Goal: Transaction & Acquisition: Obtain resource

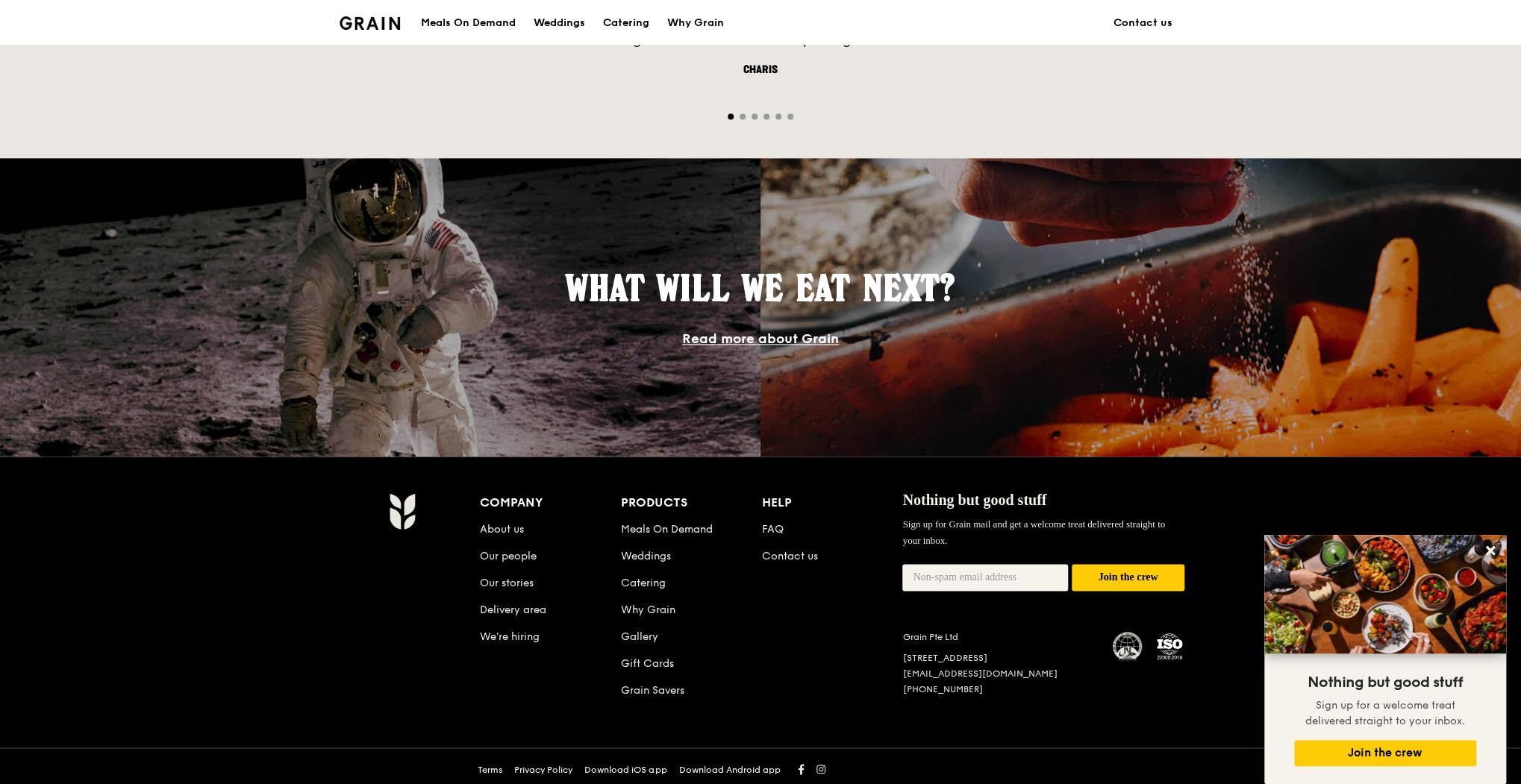
scroll to position [696, 0]
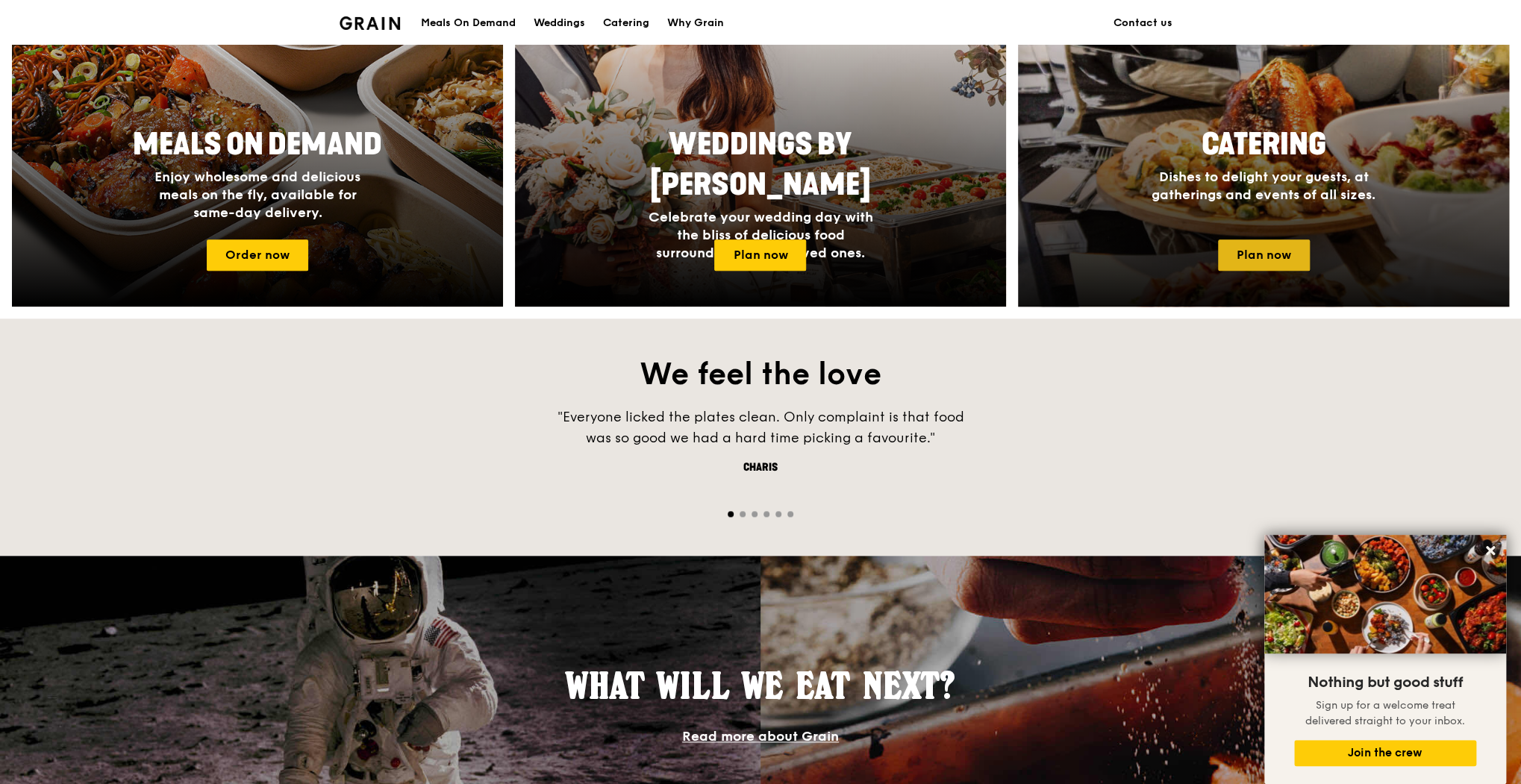
click at [1298, 256] on link "Plan now" at bounding box center [1264, 255] width 92 height 32
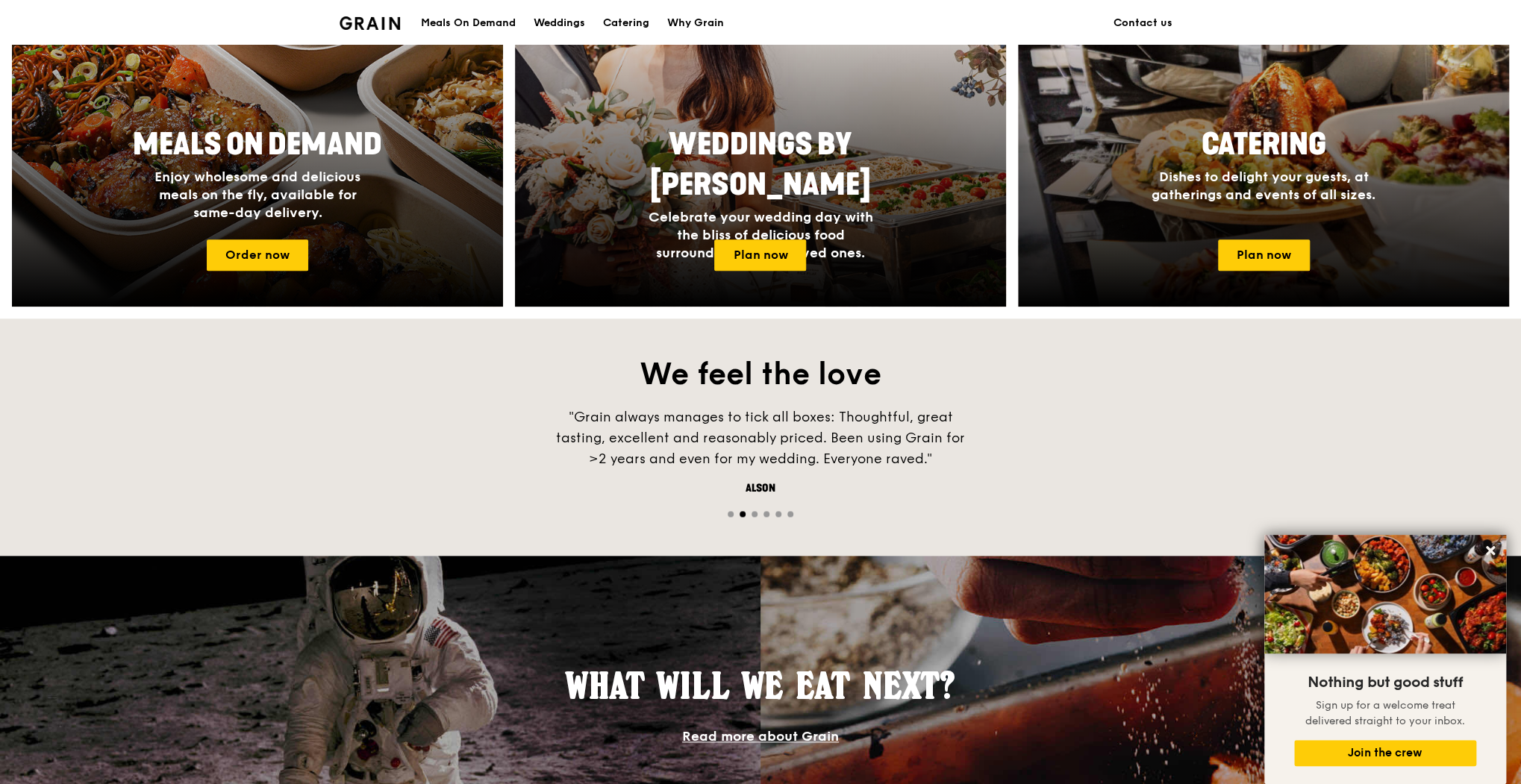
scroll to position [398, 0]
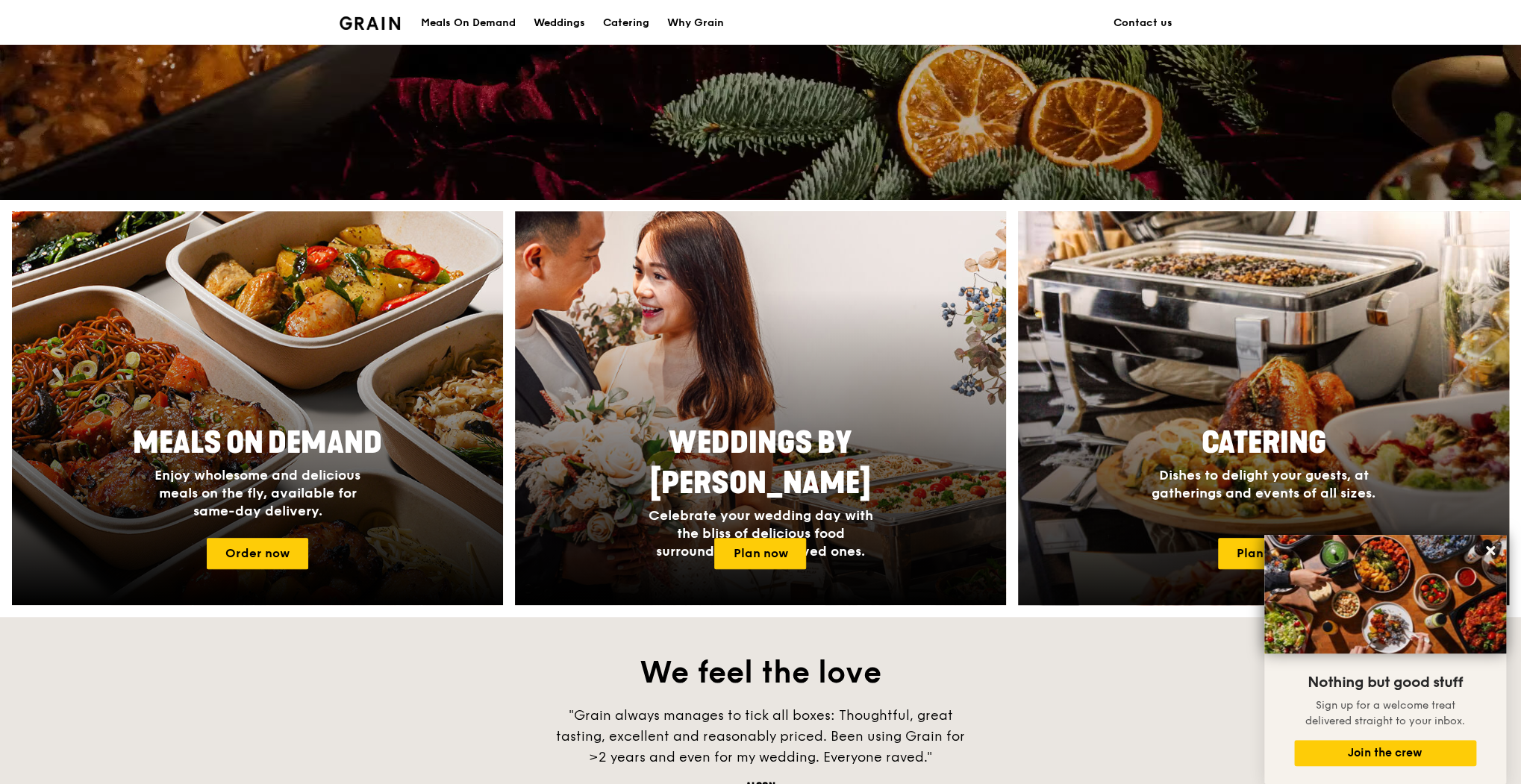
click at [1101, 468] on div "Catering Dishes to delight your guests, at gatherings and events of all sizes." at bounding box center [1263, 472] width 491 height 109
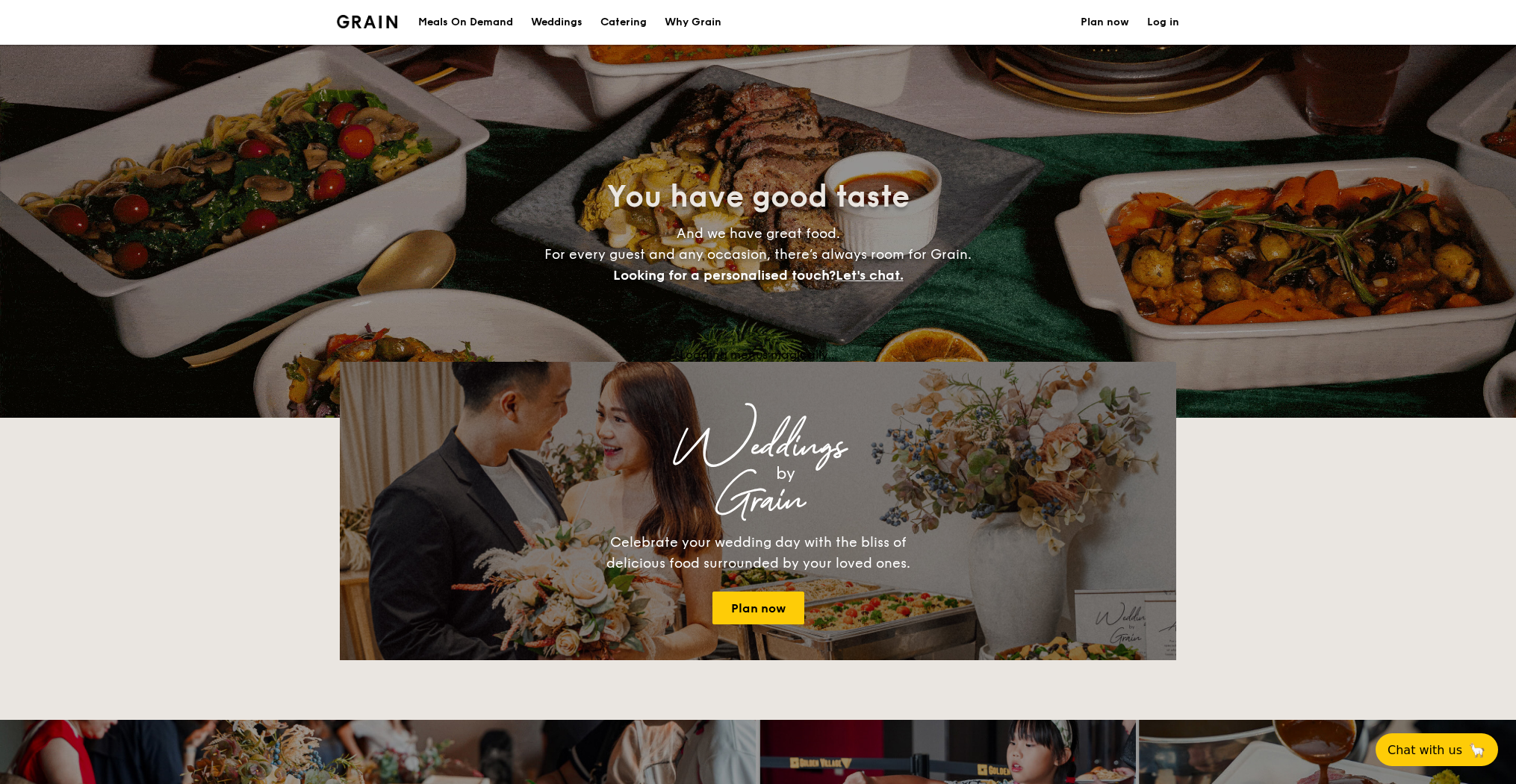
select select
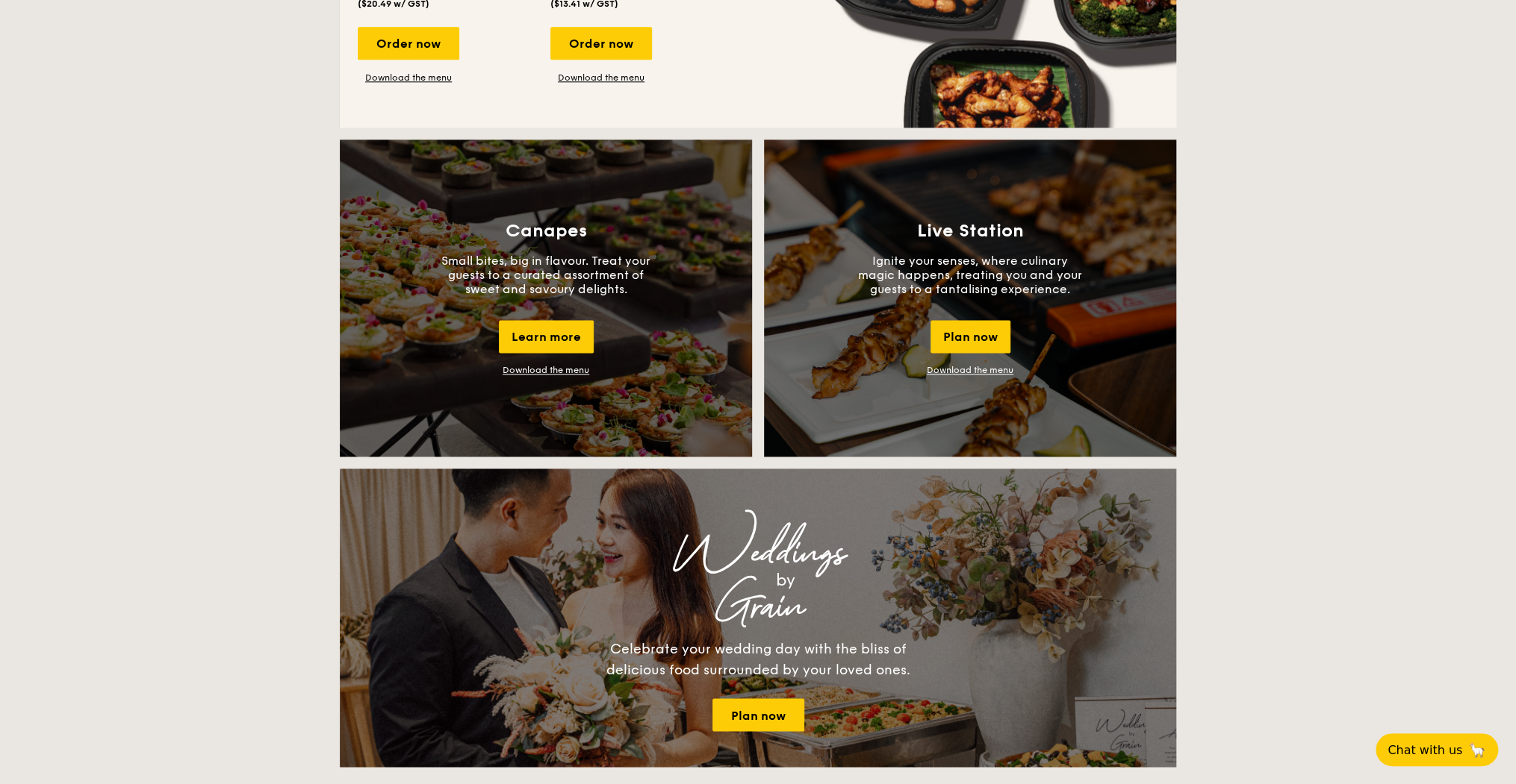
scroll to position [795, 0]
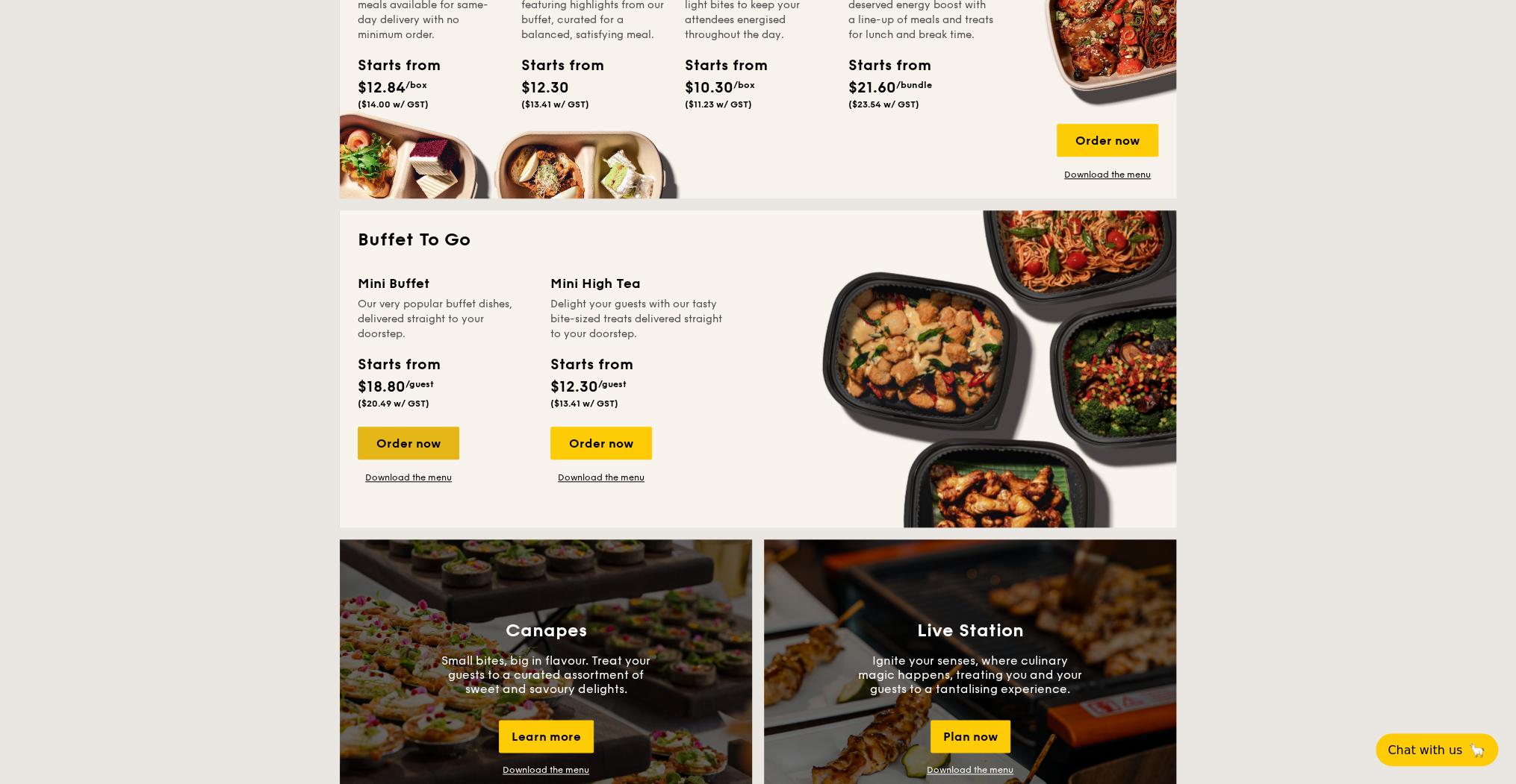
click at [396, 441] on div "Order now" at bounding box center [408, 443] width 101 height 32
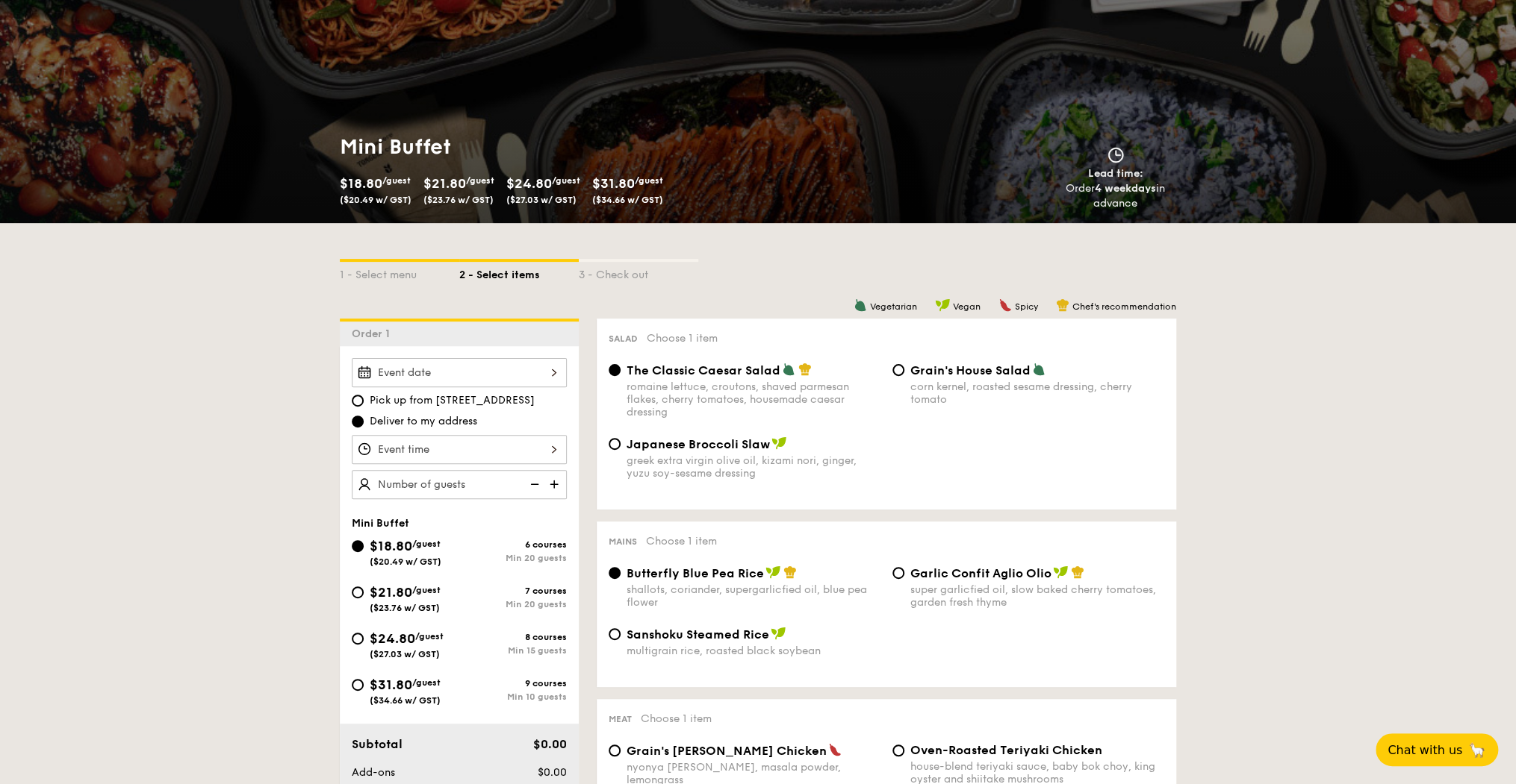
scroll to position [199, 0]
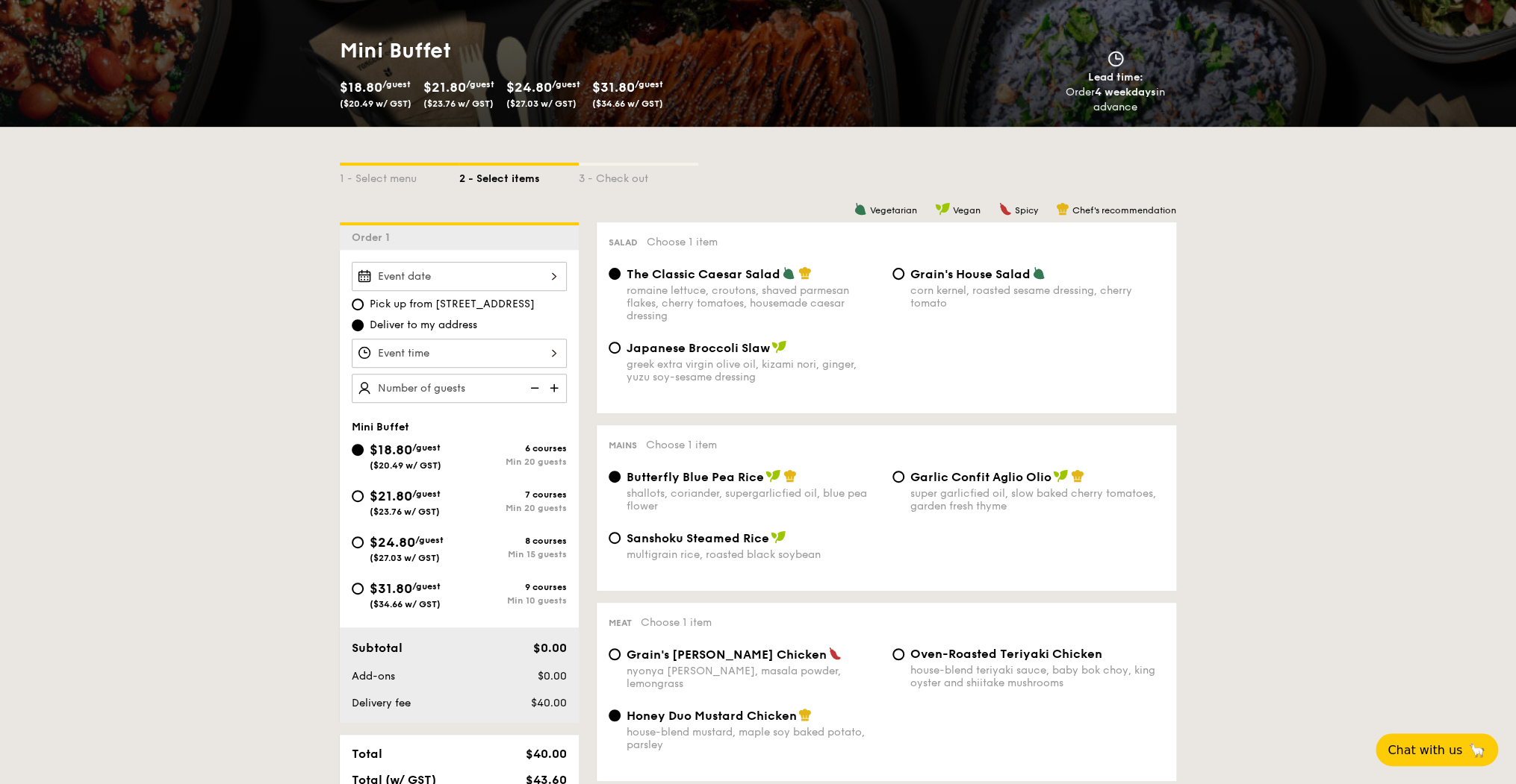
select select
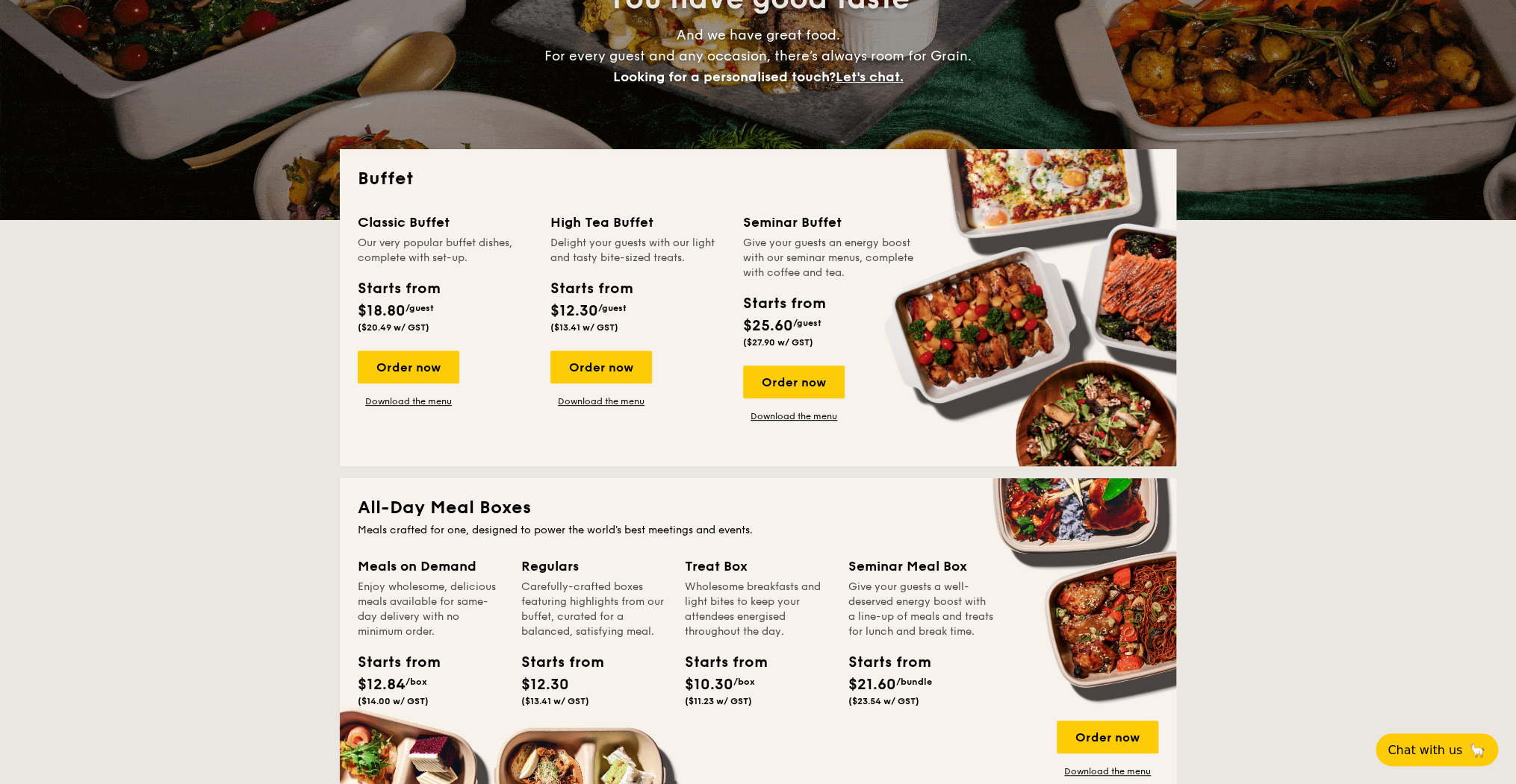
scroll to position [2098, 0]
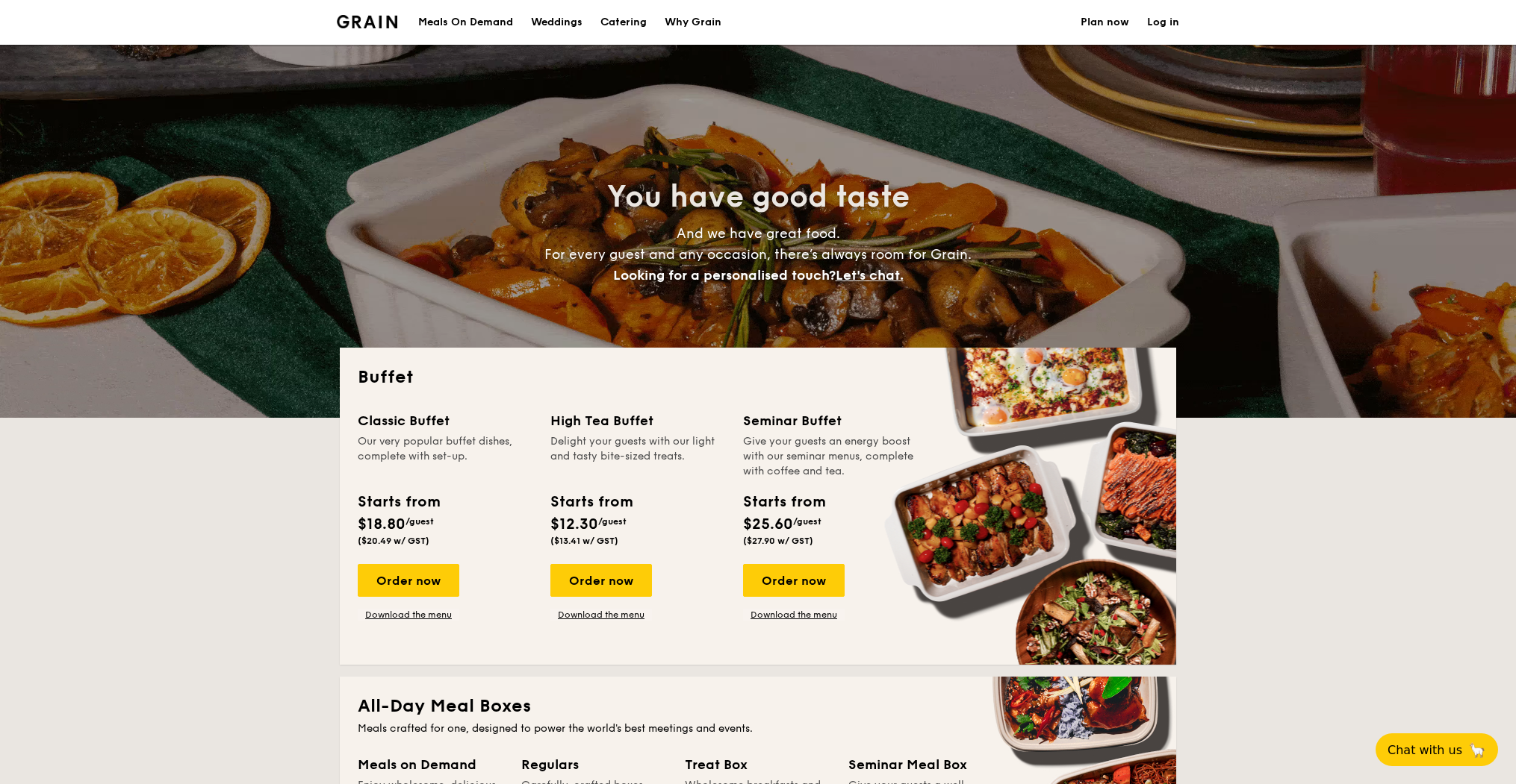
select select
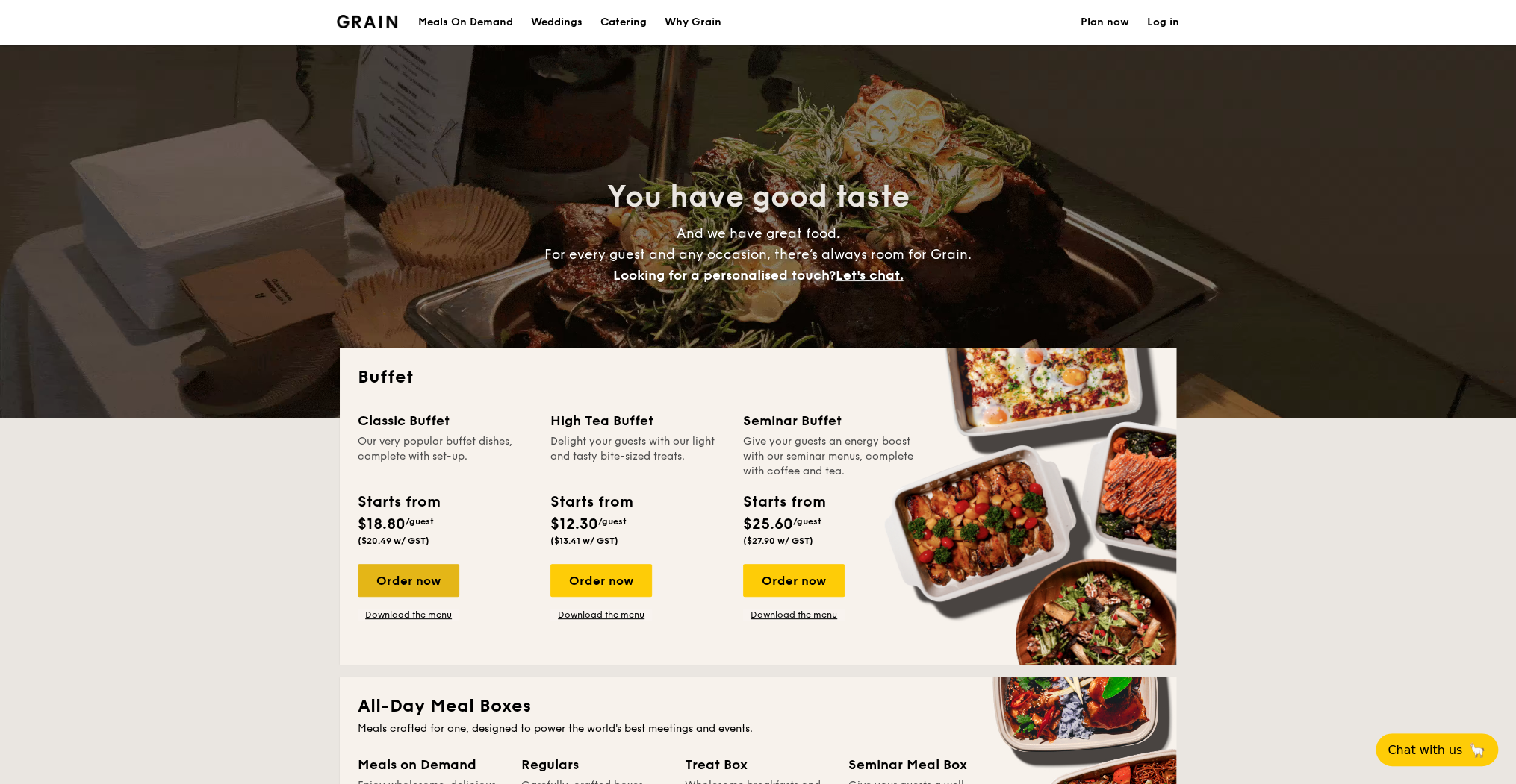
click at [447, 580] on div "Order now" at bounding box center [408, 580] width 101 height 32
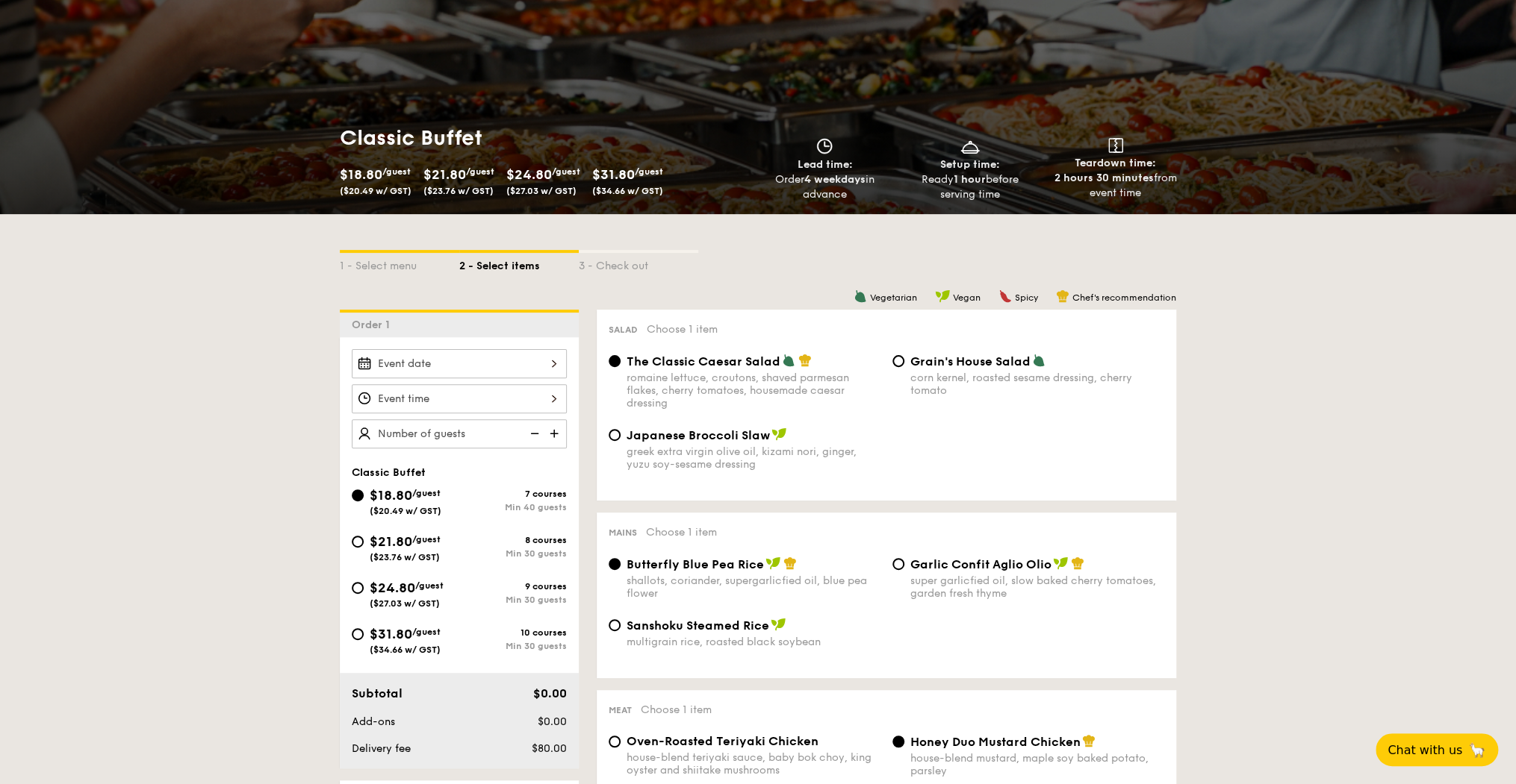
scroll to position [99, 0]
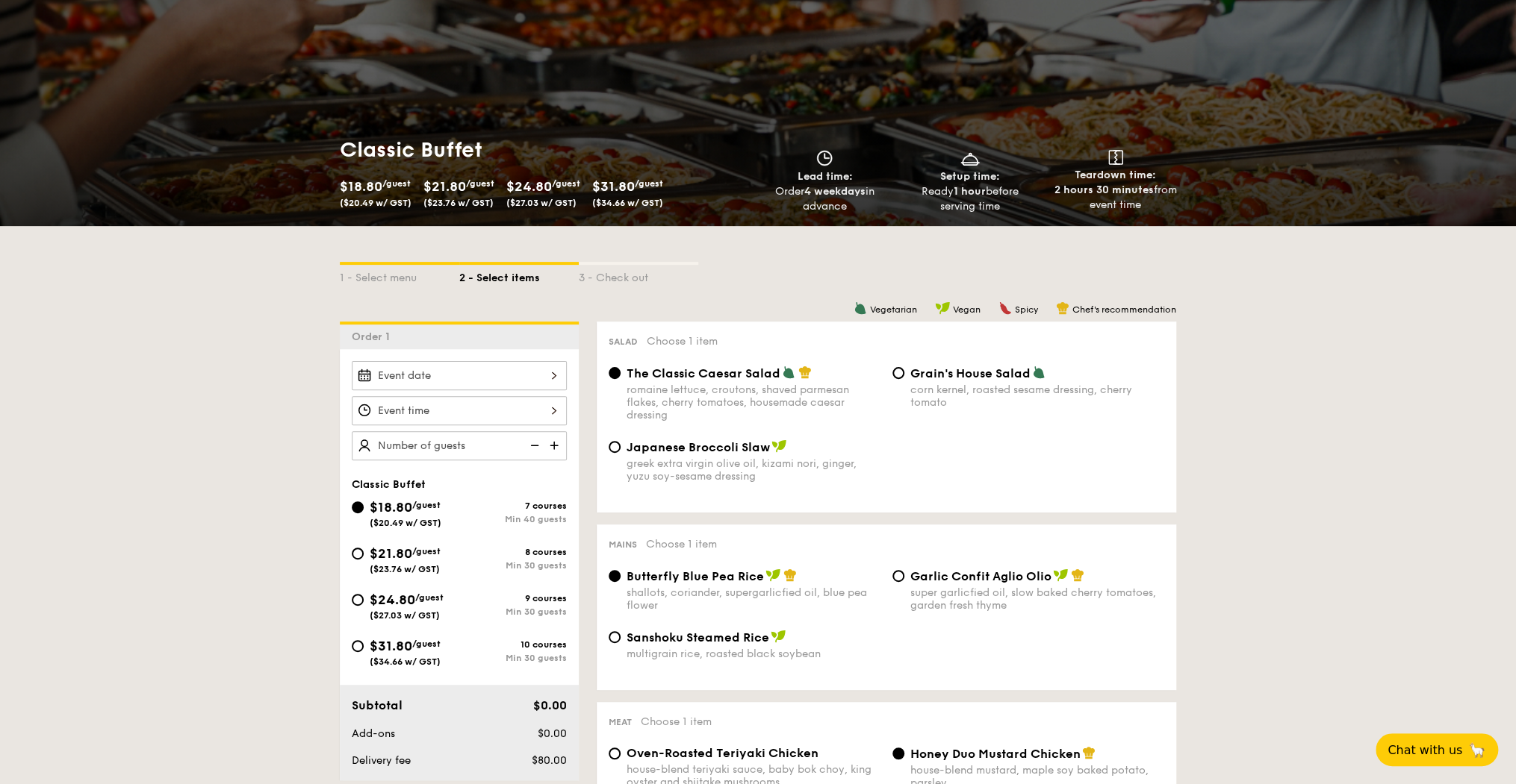
select select
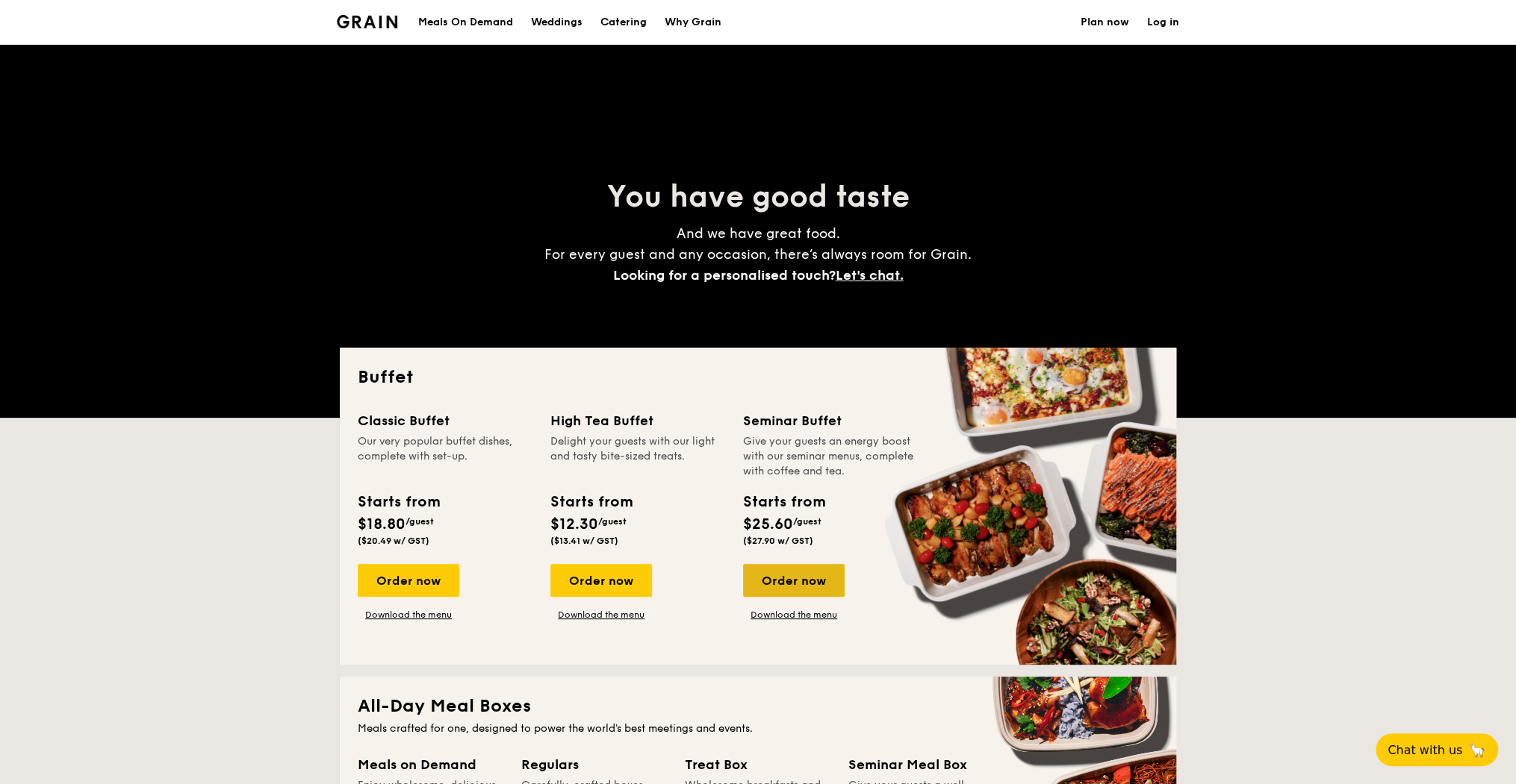
scroll to position [99, 0]
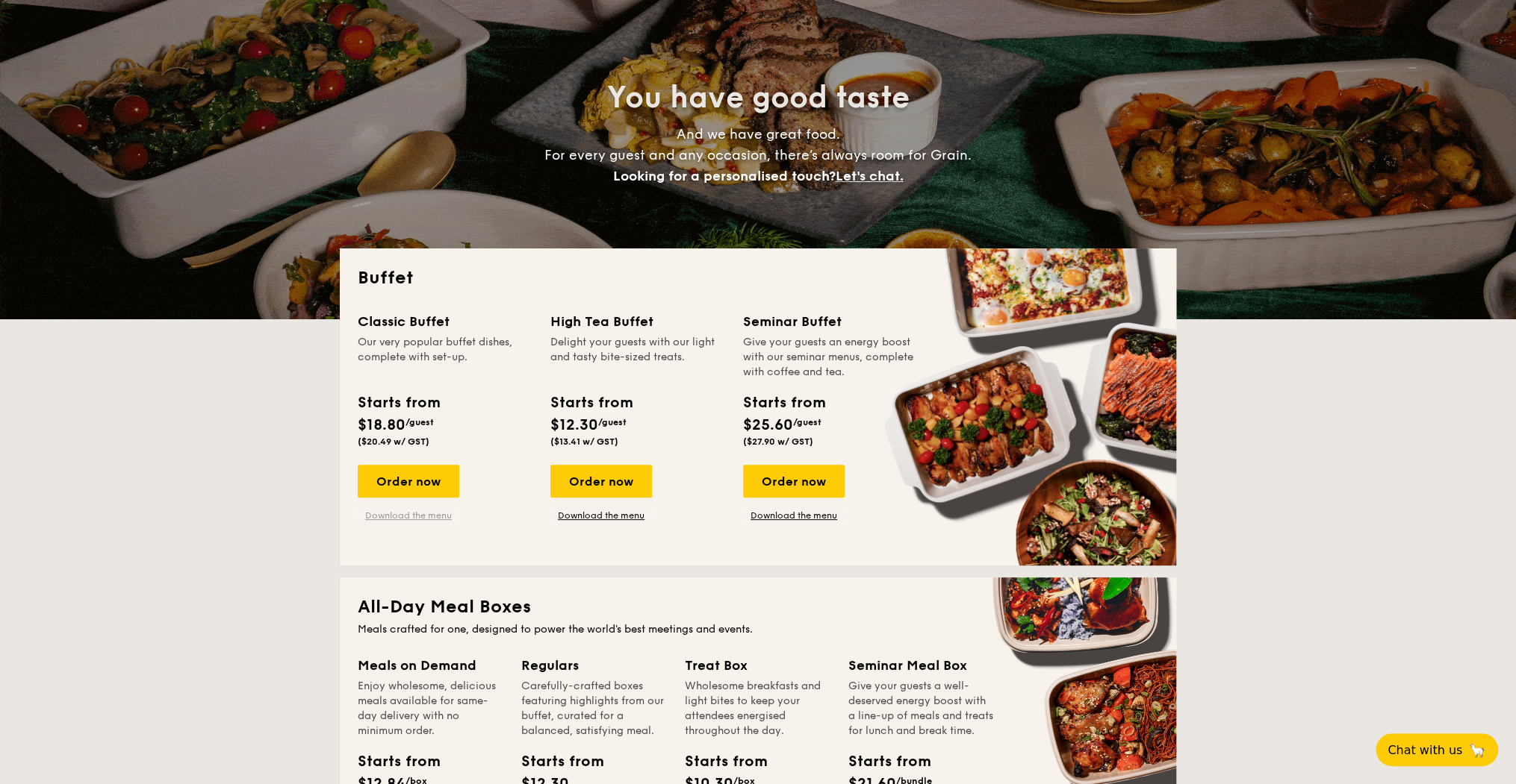
click at [449, 516] on link "Download the menu" at bounding box center [408, 515] width 101 height 12
